Goal: Task Accomplishment & Management: Use online tool/utility

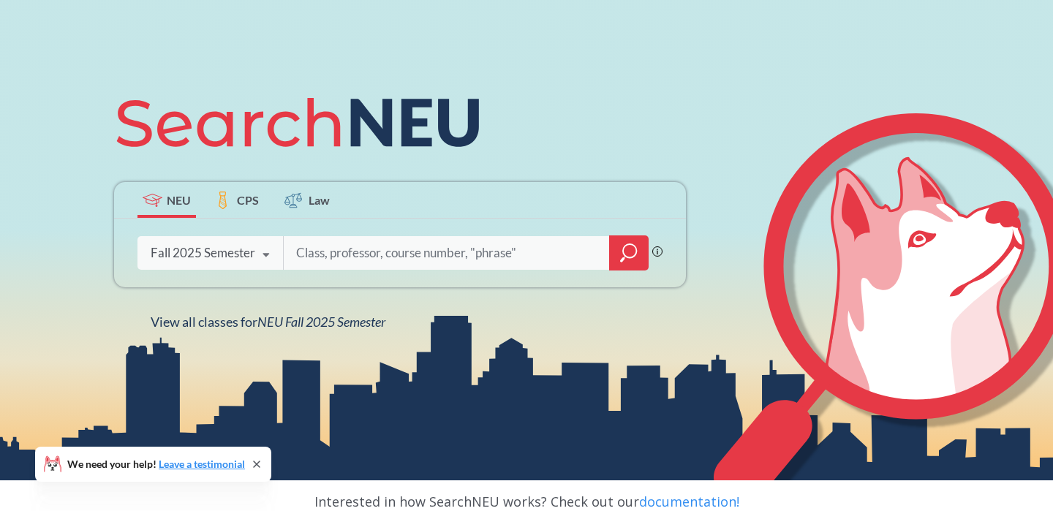
scroll to position [115, 0]
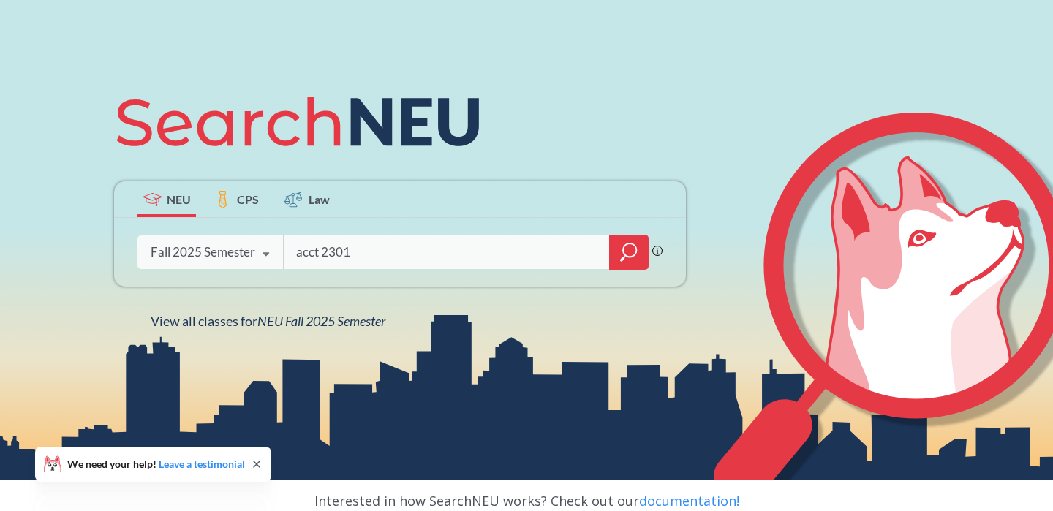
type input "acct 2301"
click at [623, 253] on icon "magnifying glass" at bounding box center [629, 249] width 13 height 13
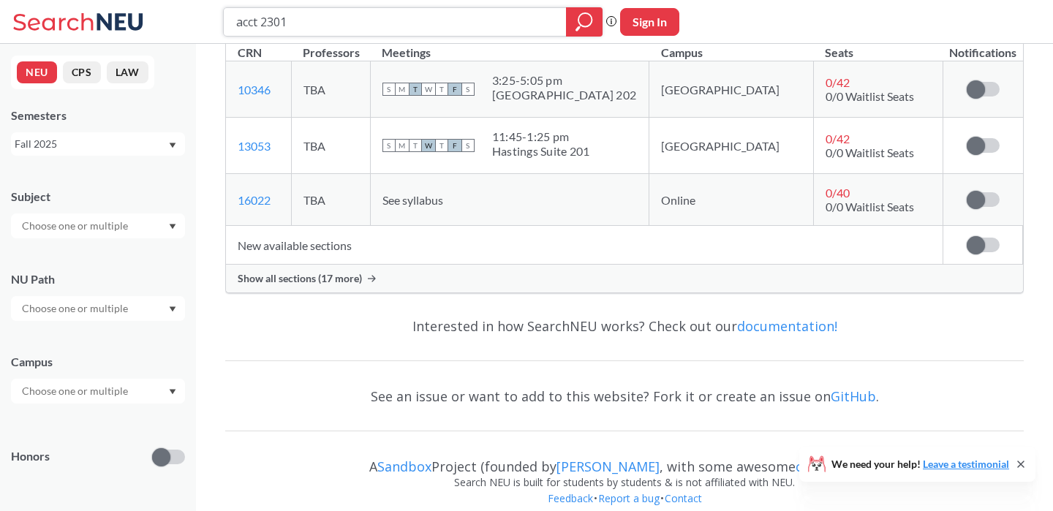
scroll to position [307, 0]
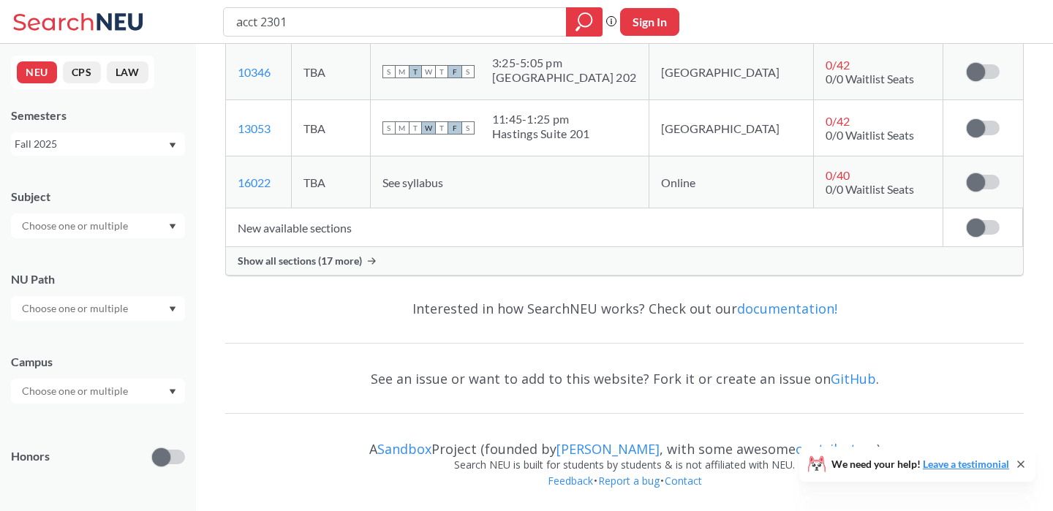
click at [377, 260] on div "Show all sections (17 more)" at bounding box center [624, 261] width 797 height 28
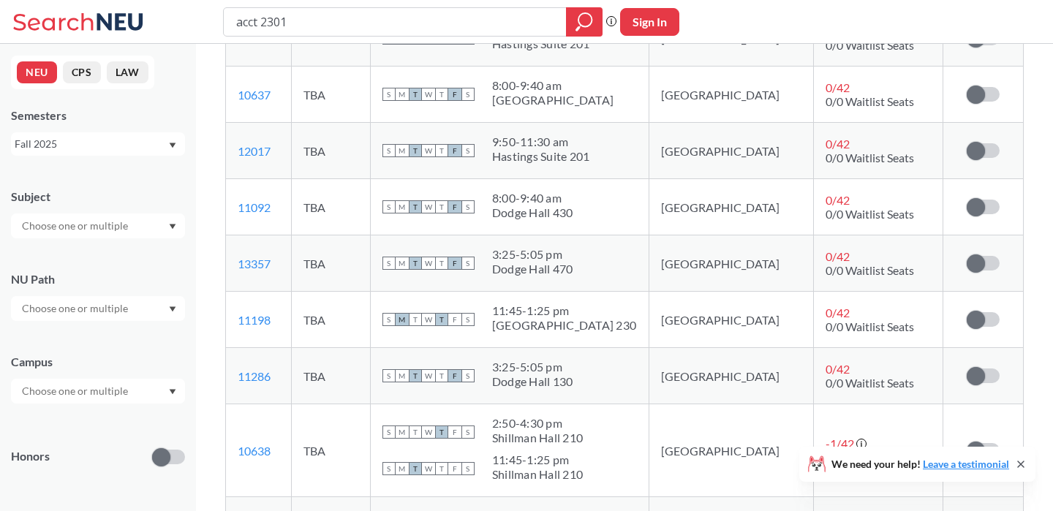
scroll to position [776, 0]
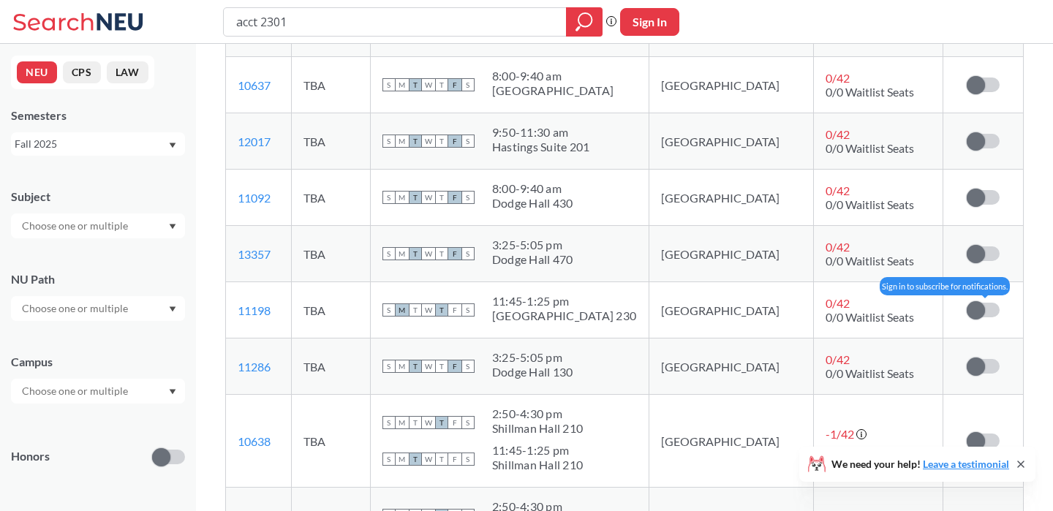
click at [977, 319] on span at bounding box center [975, 310] width 18 height 18
click at [966, 303] on input "checkbox" at bounding box center [966, 303] width 0 height 0
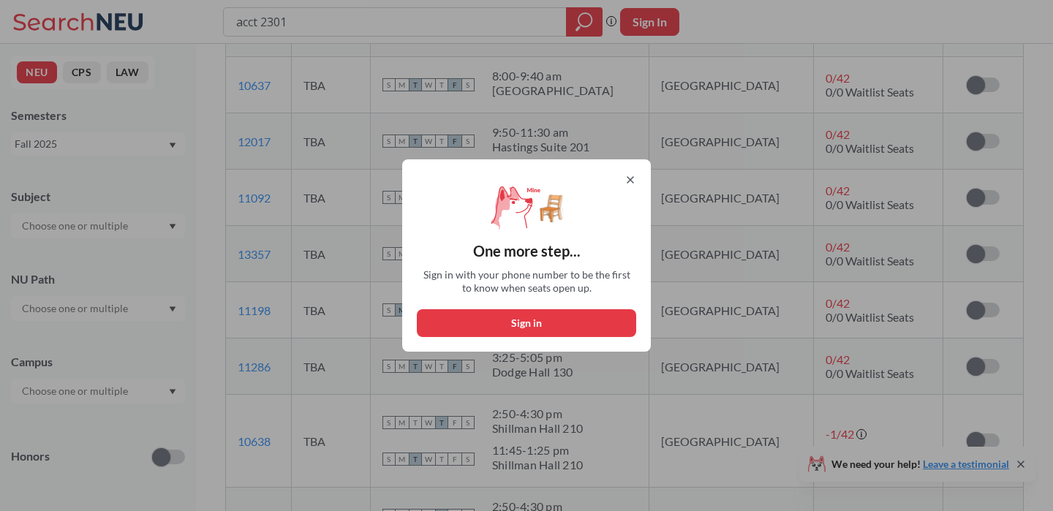
click at [493, 320] on button "Sign in" at bounding box center [526, 323] width 219 height 28
select select "US"
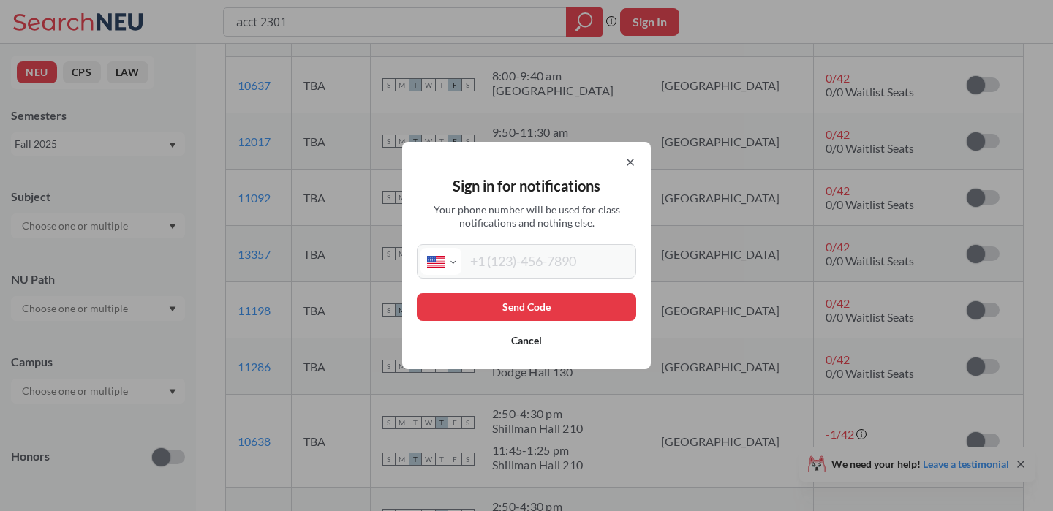
click at [518, 278] on div "Sign in for notifications Your phone number will be used for class notification…" at bounding box center [526, 255] width 249 height 227
click at [524, 270] on input "tel" at bounding box center [546, 261] width 171 height 27
type input "[PHONE_NUMBER]"
click at [518, 311] on button "Send Code" at bounding box center [526, 307] width 219 height 28
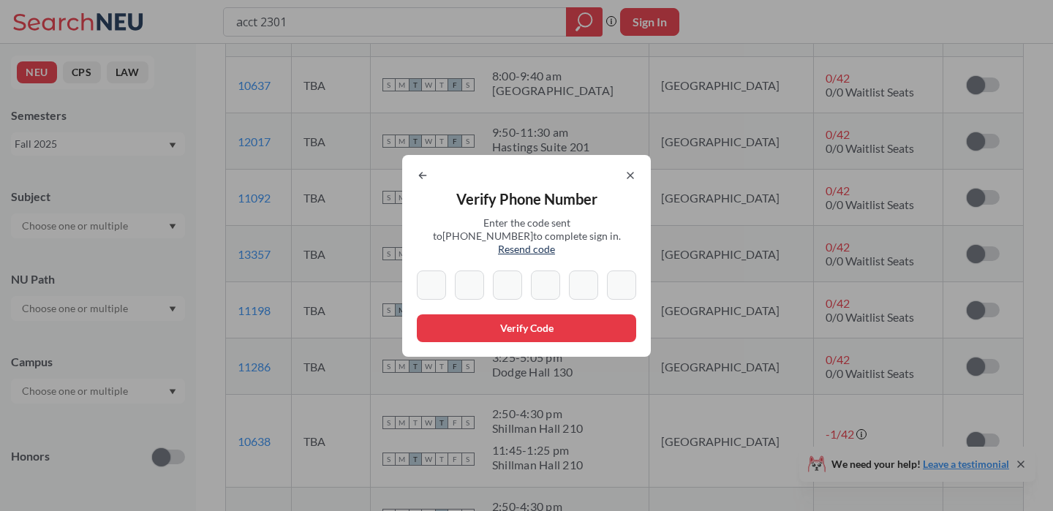
type input "8"
type input "9"
type input "4"
type input "9"
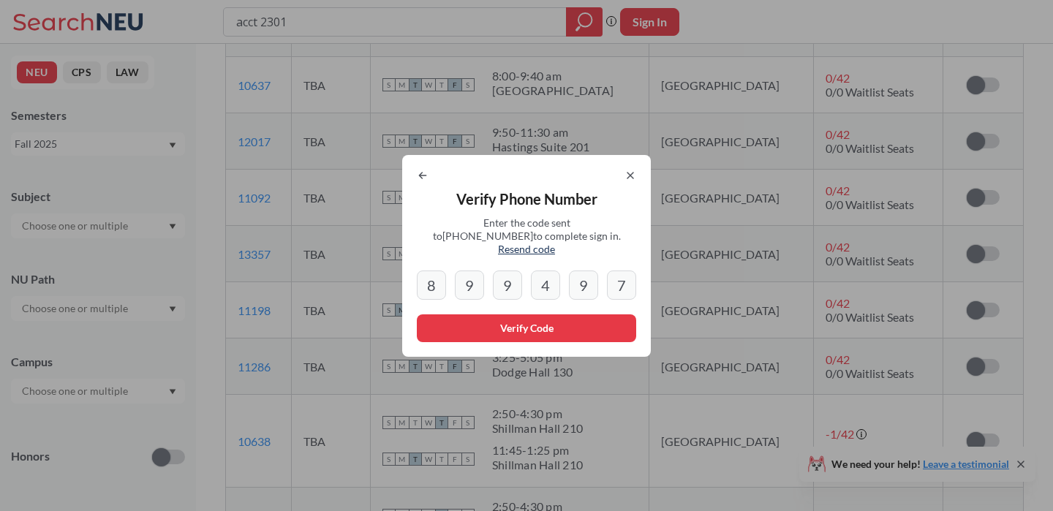
type input "7"
click at [483, 319] on button "Verify Code" at bounding box center [526, 328] width 219 height 28
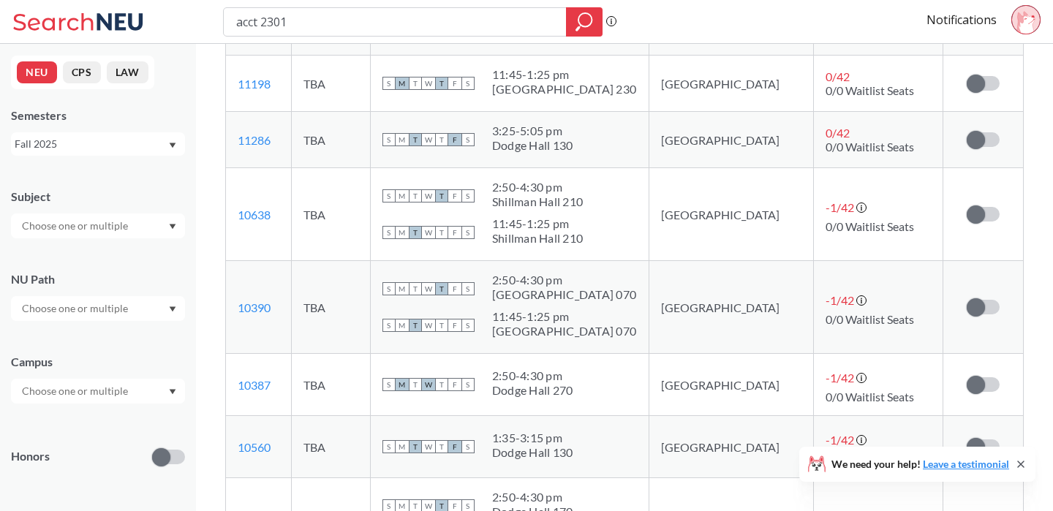
scroll to position [1018, 0]
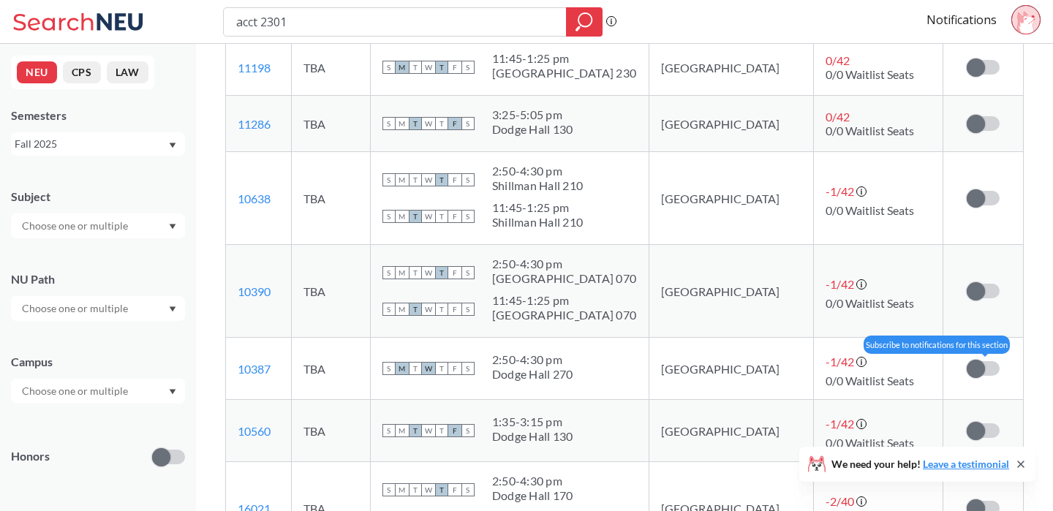
click at [975, 378] on span at bounding box center [975, 369] width 18 height 18
click at [966, 361] on input "checkbox" at bounding box center [966, 361] width 0 height 0
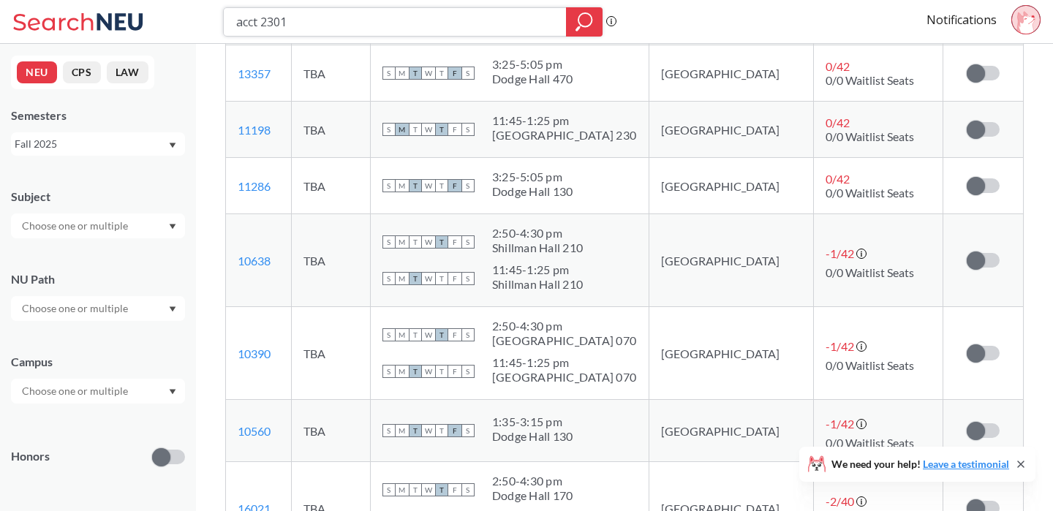
click at [254, 23] on input "acct 2301" at bounding box center [395, 22] width 321 height 25
type input "fina 2201"
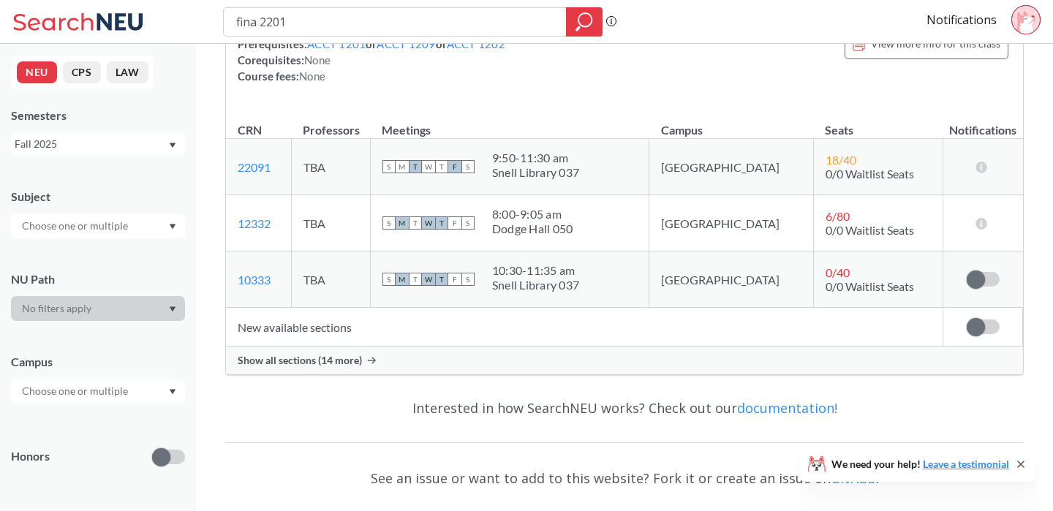
scroll to position [220, 0]
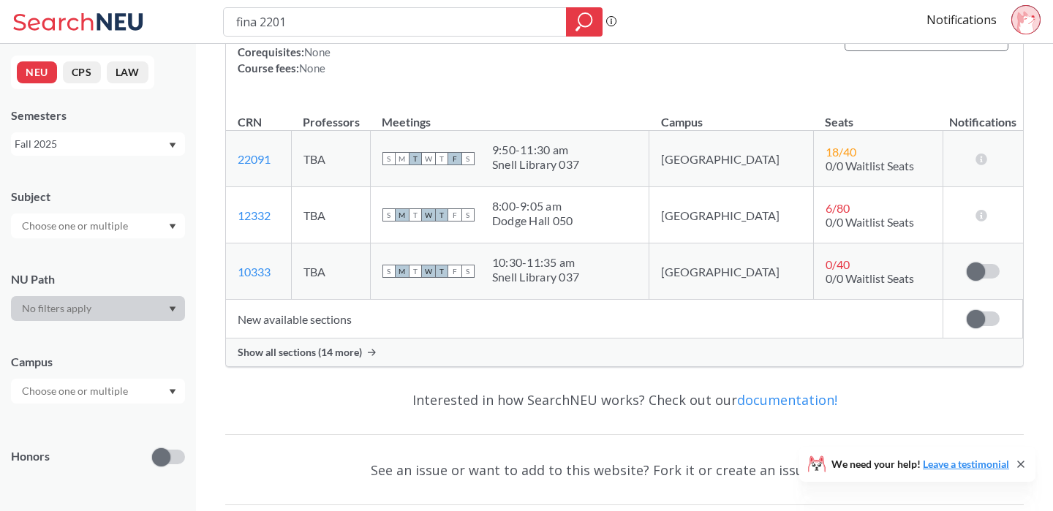
click at [327, 353] on span "Show all sections (14 more)" at bounding box center [300, 352] width 124 height 13
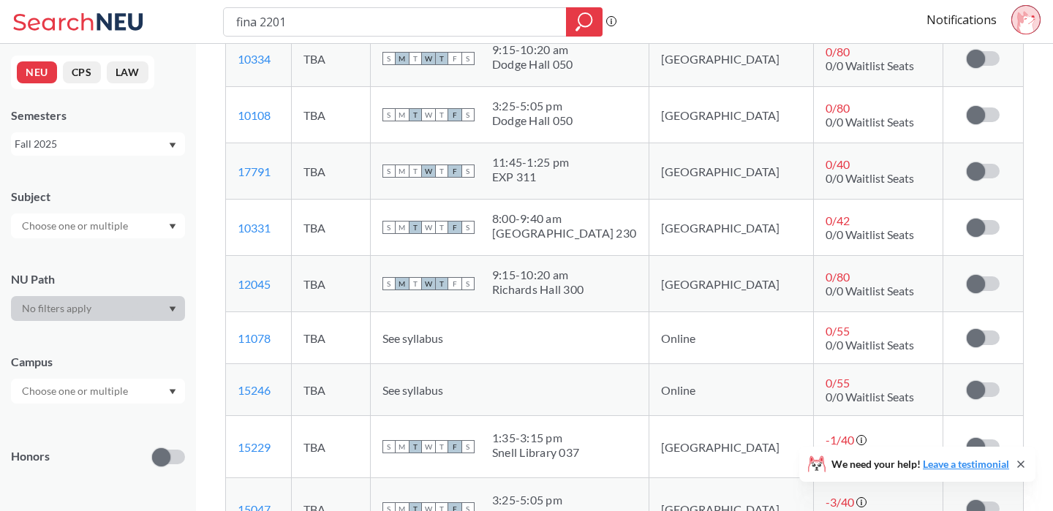
scroll to position [771, 0]
click at [971, 282] on span at bounding box center [975, 283] width 18 height 18
click at [966, 276] on input "checkbox" at bounding box center [966, 276] width 0 height 0
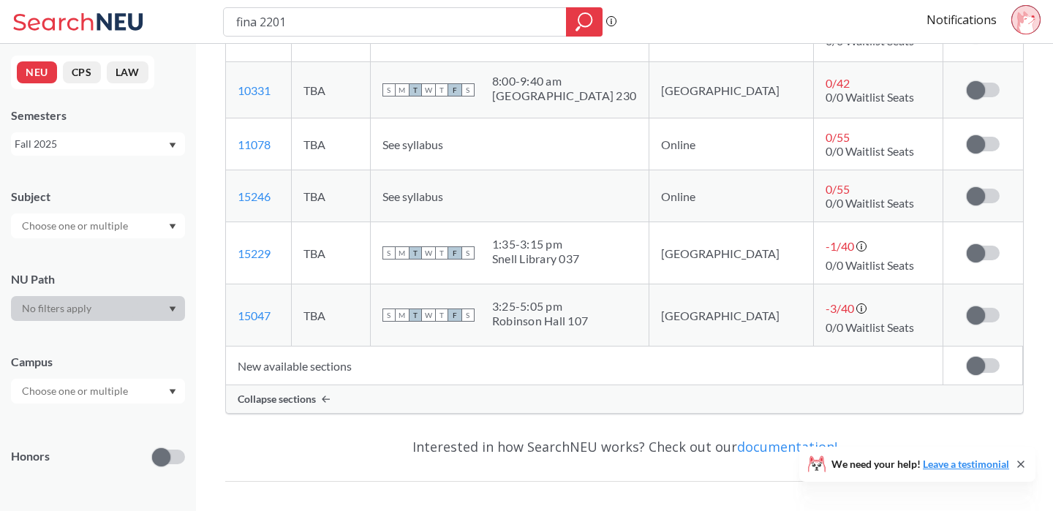
scroll to position [969, 0]
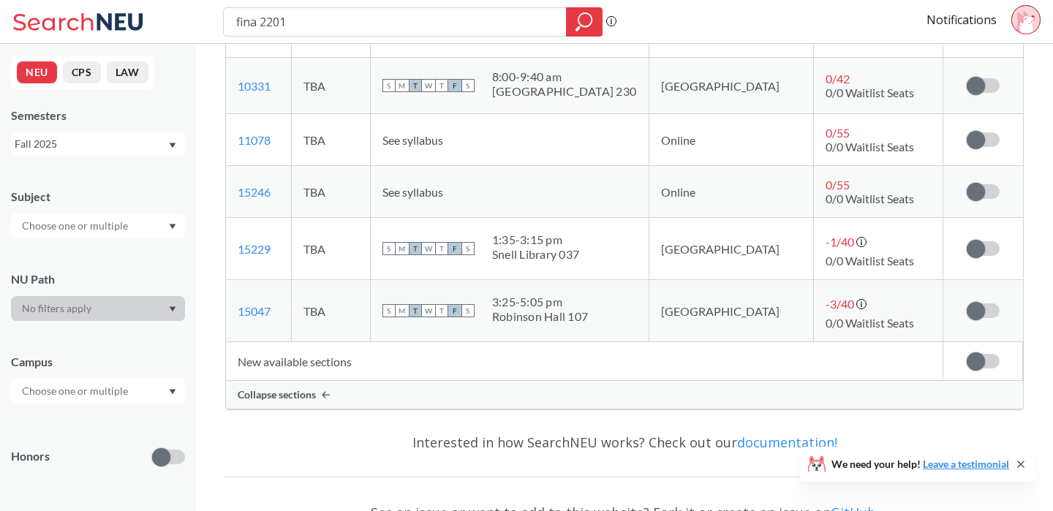
drag, startPoint x: 529, startPoint y: 238, endPoint x: 648, endPoint y: 262, distance: 120.7
click at [637, 262] on div "S M T W T F S 1:35 - 3:15 pm [PERSON_NAME][GEOGRAPHIC_DATA] 037" at bounding box center [509, 248] width 254 height 32
